Goal: Find specific page/section: Find specific page/section

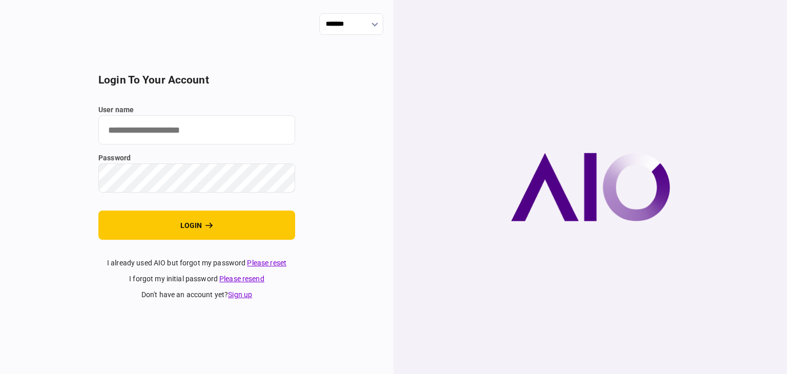
drag, startPoint x: 163, startPoint y: 131, endPoint x: 173, endPoint y: 132, distance: 10.8
click at [163, 131] on input "user name" at bounding box center [196, 129] width 197 height 29
type input "**********"
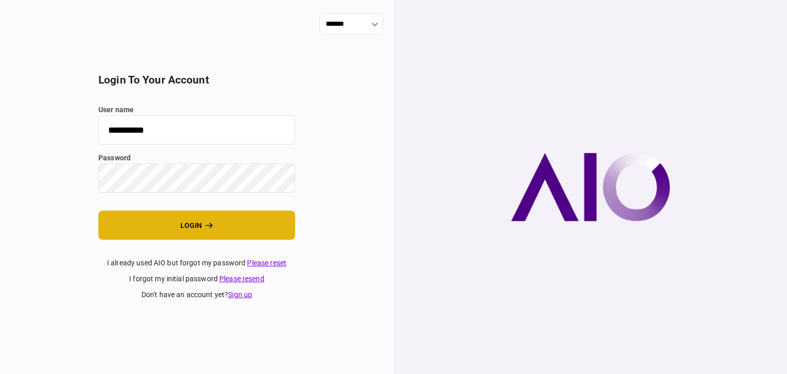
click at [195, 226] on button "login" at bounding box center [196, 225] width 197 height 29
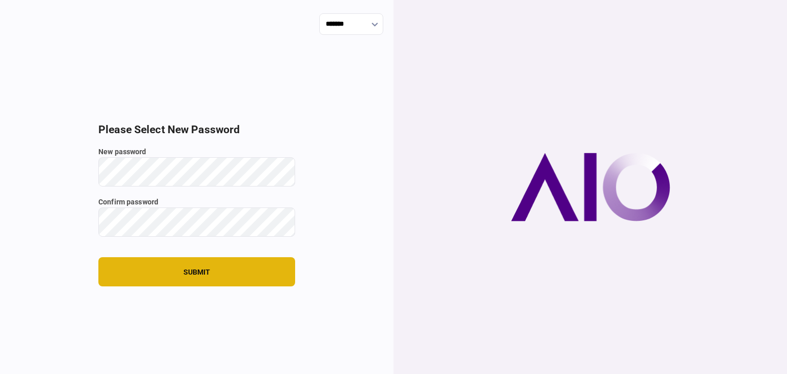
click at [176, 271] on button "submit" at bounding box center [196, 271] width 197 height 29
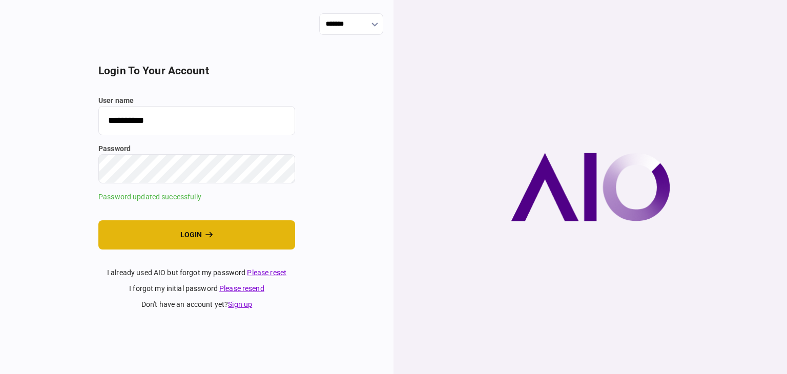
click at [207, 235] on icon "login" at bounding box center [210, 234] width 8 height 7
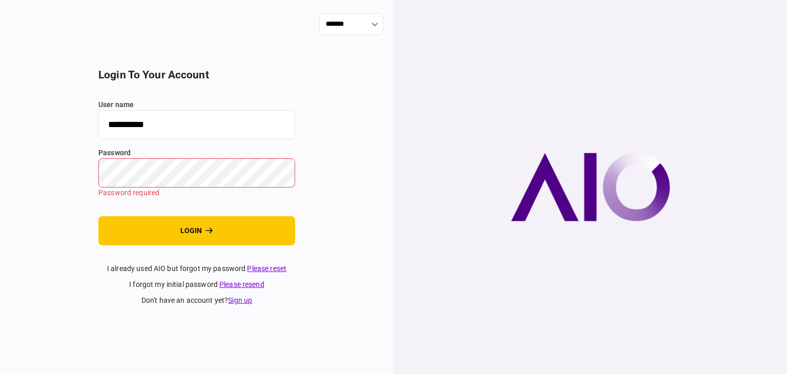
click at [0, 219] on div "**********" at bounding box center [197, 187] width 394 height 374
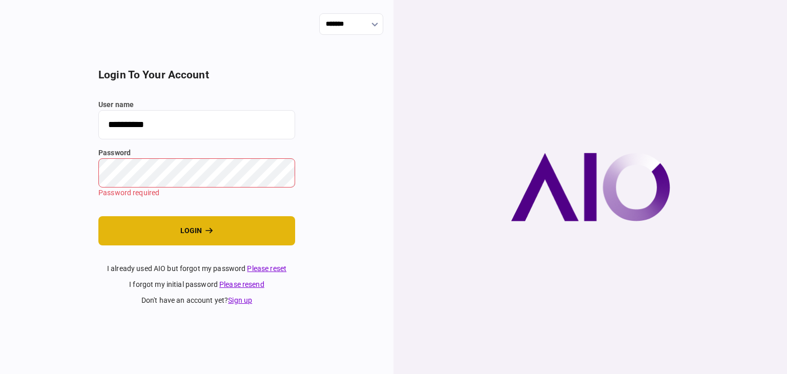
click at [185, 228] on button "login" at bounding box center [196, 230] width 197 height 29
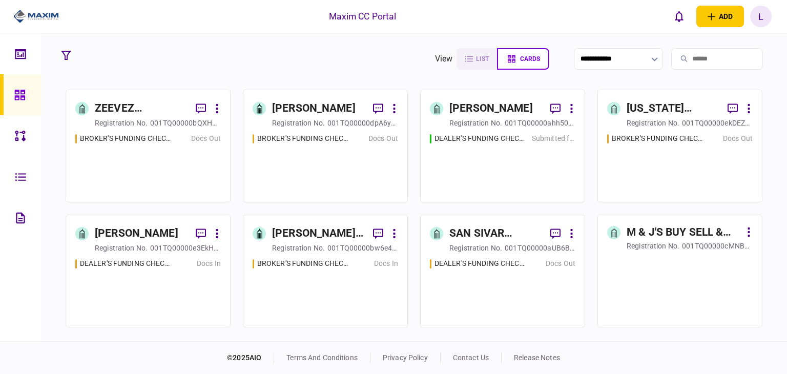
click at [131, 108] on div "ZEEVEZ HOLDINGS" at bounding box center [141, 108] width 93 height 16
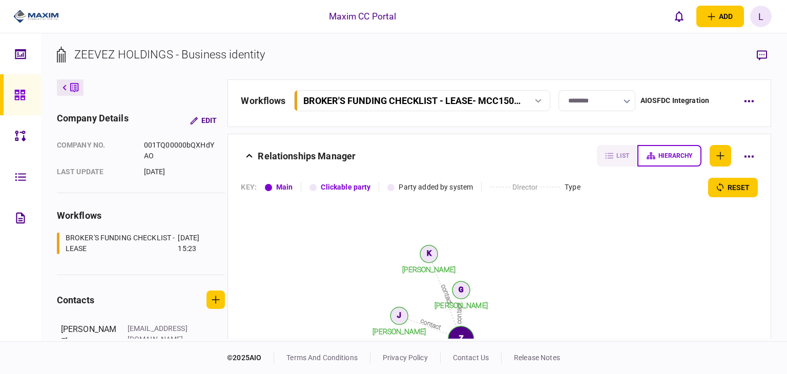
scroll to position [1100, 0]
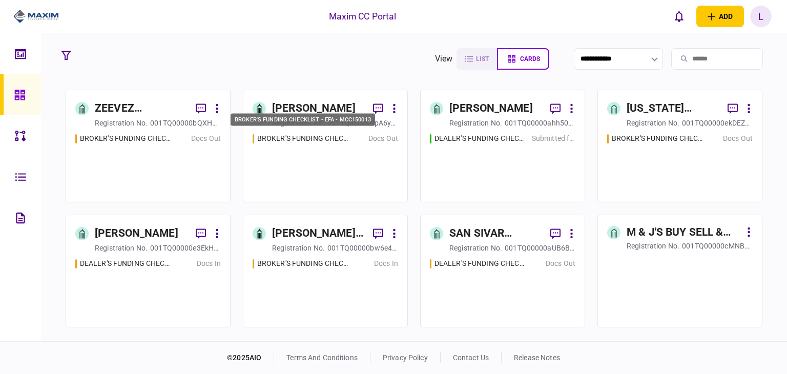
click at [289, 137] on div "BROKER'S FUNDING CHECKLIST - EFA - MCC150013" at bounding box center [303, 138] width 92 height 11
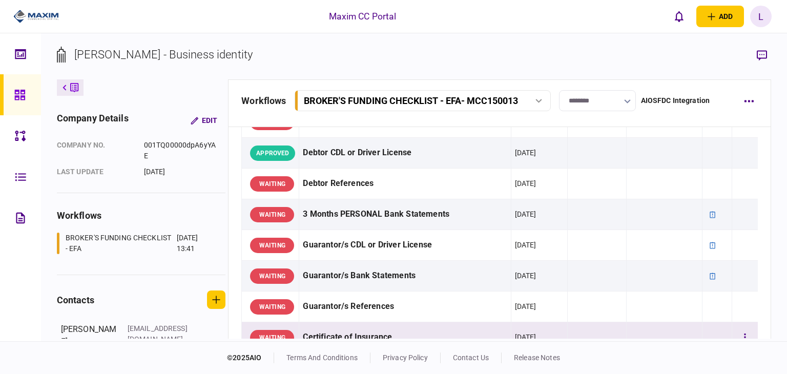
scroll to position [154, 0]
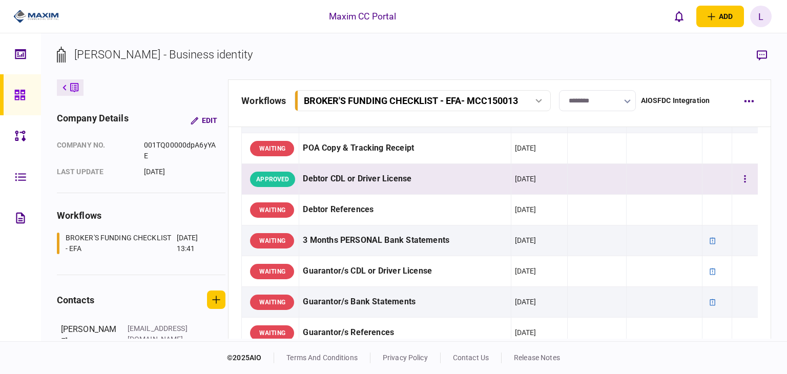
click at [326, 179] on div "Debtor CDL or Driver License" at bounding box center [405, 179] width 204 height 23
click at [736, 178] on button "button" at bounding box center [745, 179] width 18 height 18
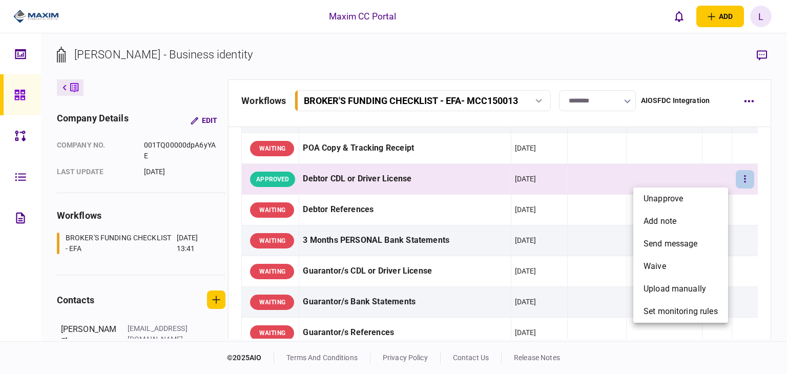
click at [413, 57] on div at bounding box center [393, 187] width 787 height 374
